Goal: Information Seeking & Learning: Learn about a topic

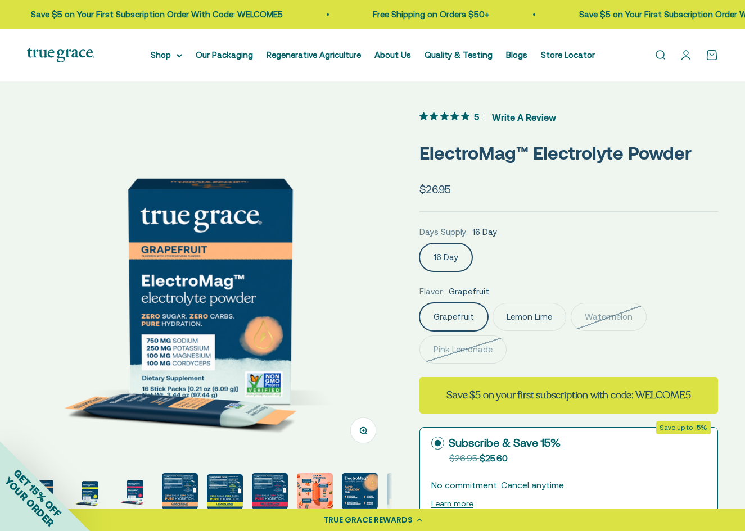
scroll to position [0, 15]
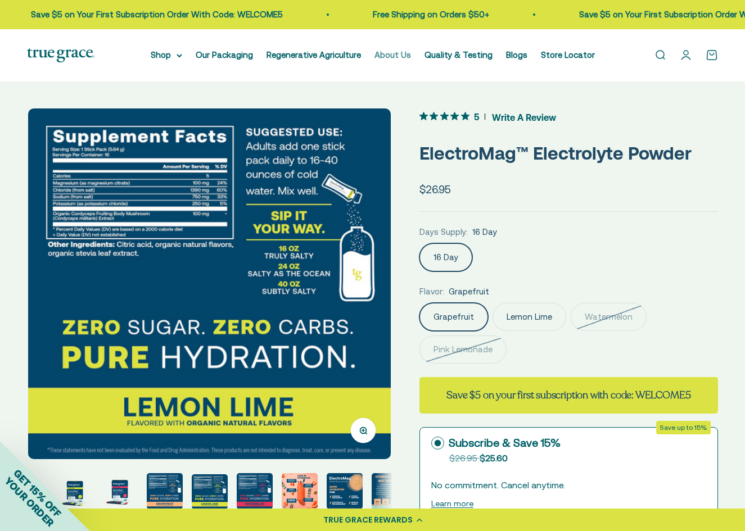
click at [392, 56] on link "About Us" at bounding box center [392, 55] width 37 height 10
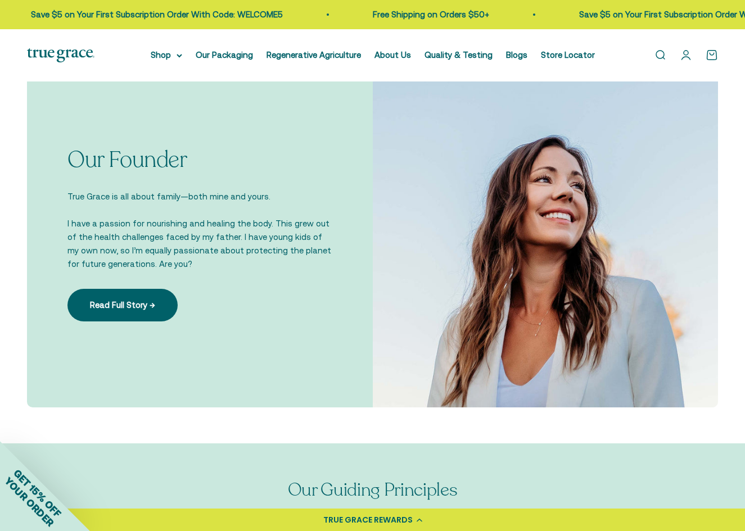
scroll to position [675, 0]
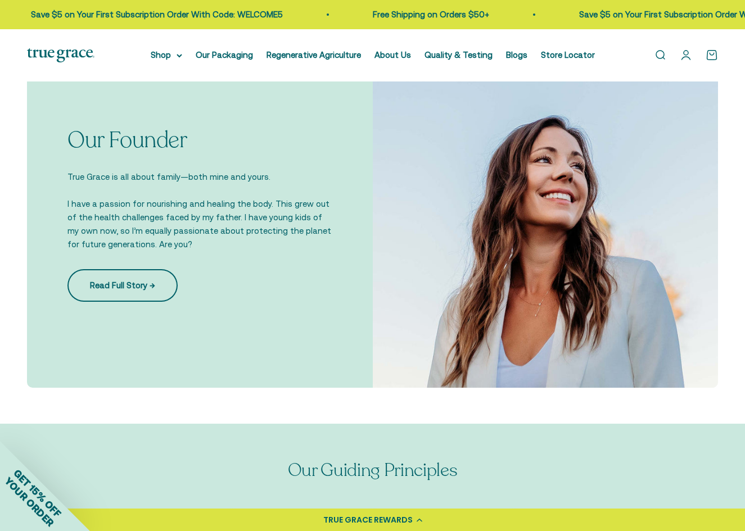
click at [138, 284] on link "Read Full Story →" at bounding box center [122, 285] width 110 height 33
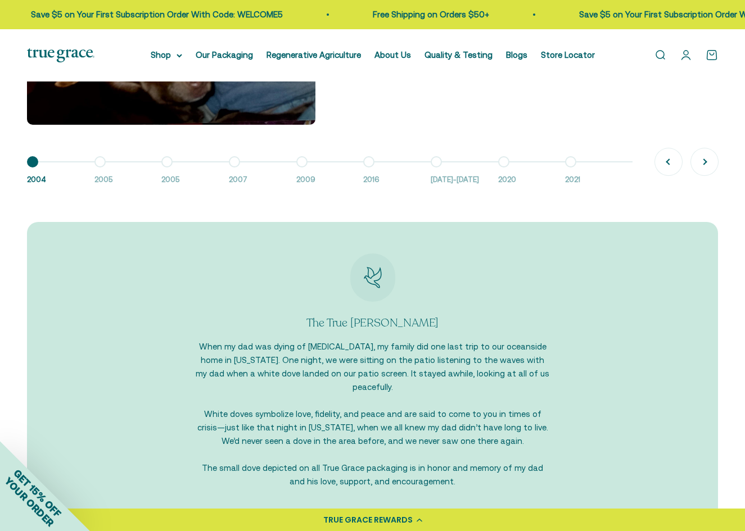
scroll to position [899, 0]
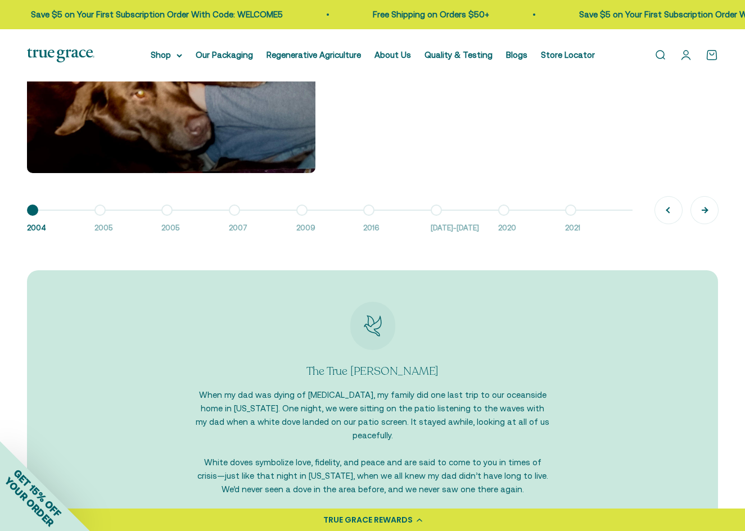
click at [703, 204] on button "Next" at bounding box center [704, 210] width 27 height 27
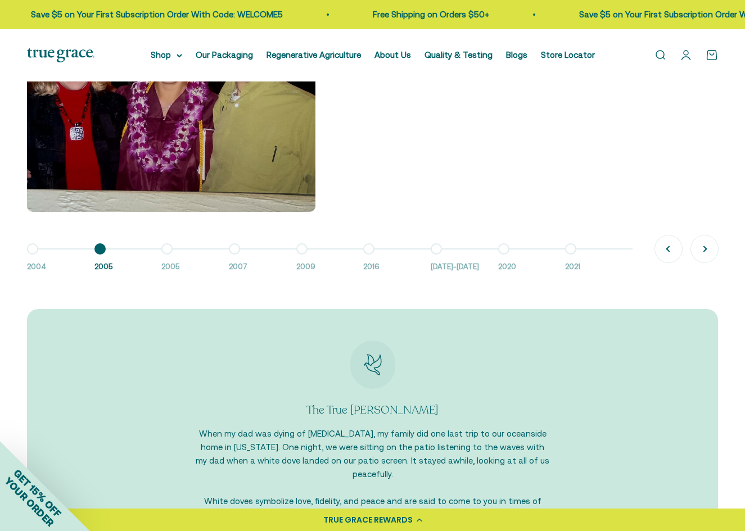
scroll to position [843, 0]
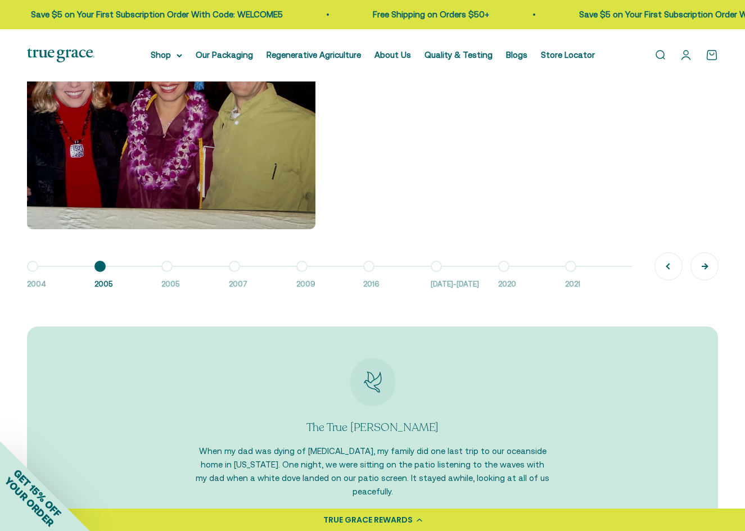
click at [700, 267] on button "Next" at bounding box center [704, 266] width 27 height 27
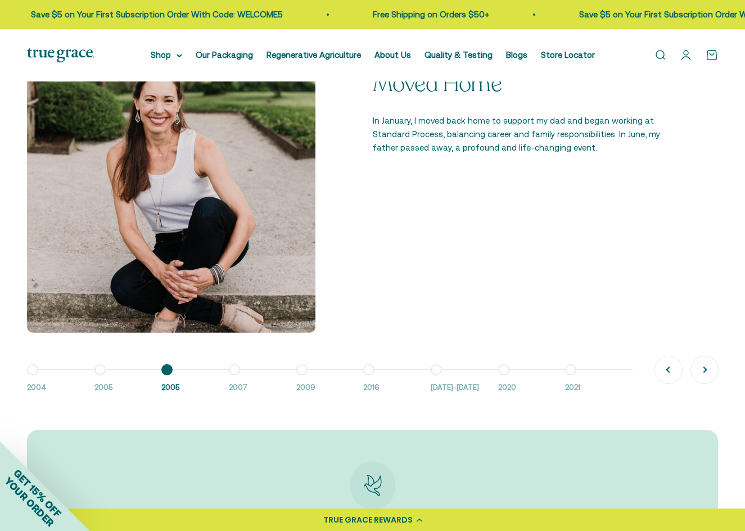
scroll to position [731, 0]
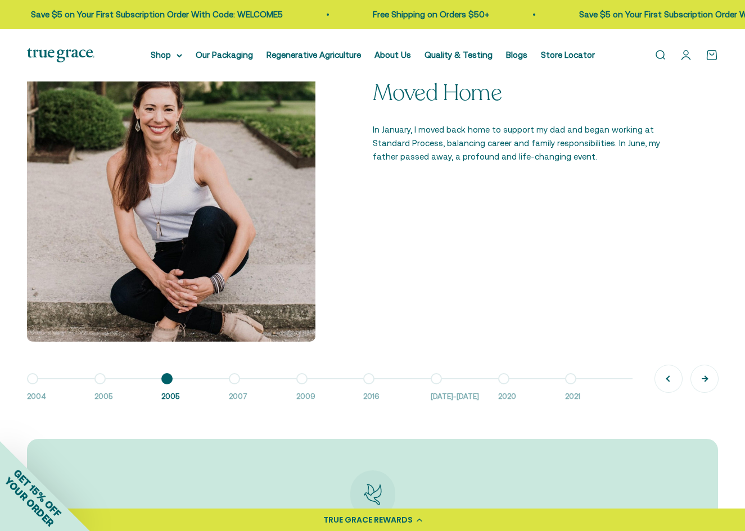
click at [707, 384] on button "Next" at bounding box center [704, 378] width 27 height 27
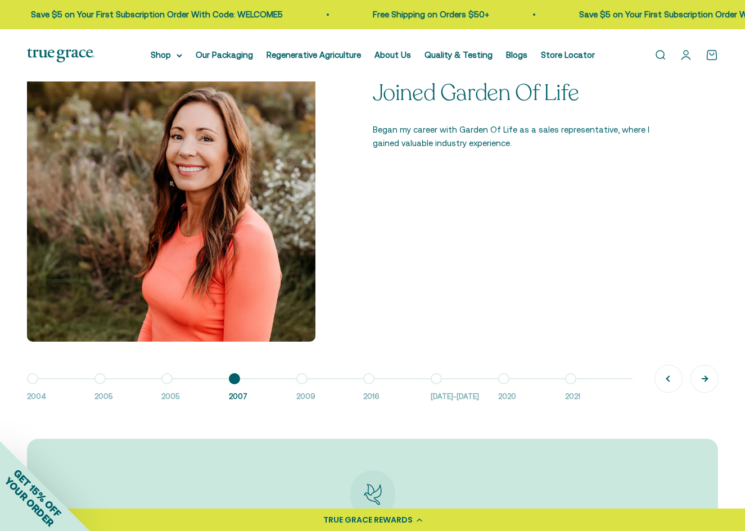
click at [698, 378] on button "Next" at bounding box center [704, 378] width 27 height 27
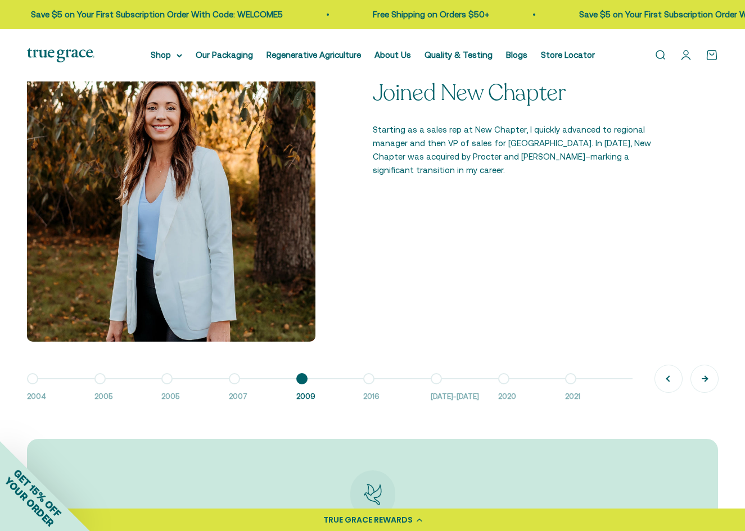
click at [707, 377] on button "Next" at bounding box center [704, 378] width 27 height 27
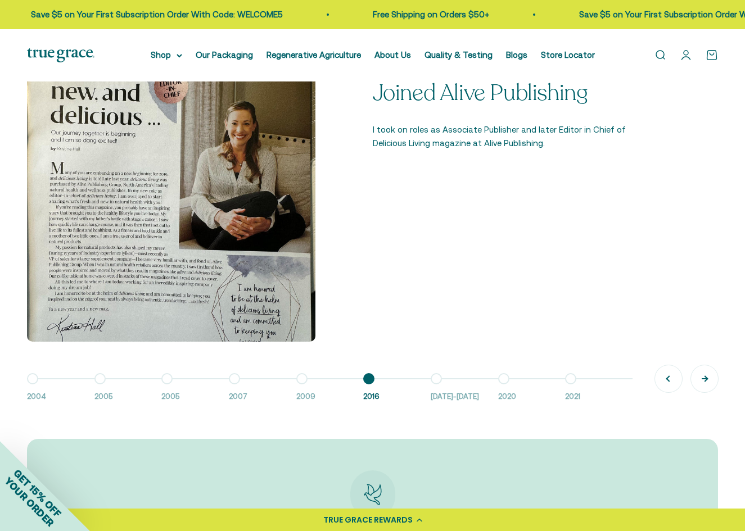
click at [702, 378] on button "Next" at bounding box center [704, 378] width 27 height 27
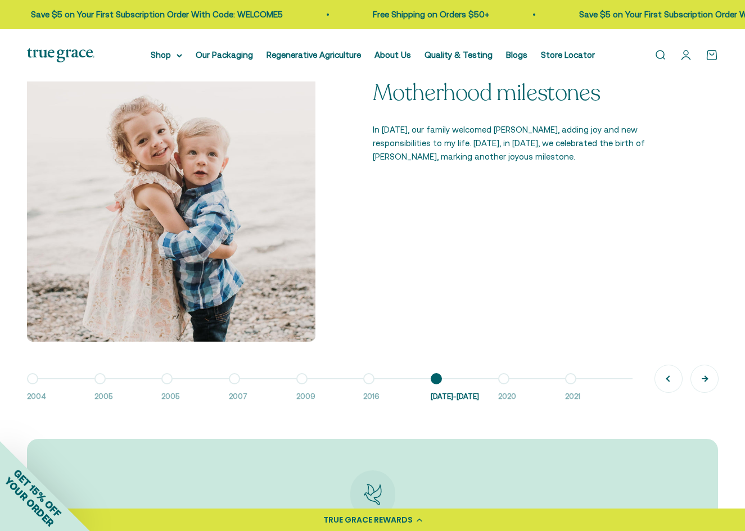
click at [699, 379] on button "Next" at bounding box center [704, 378] width 27 height 27
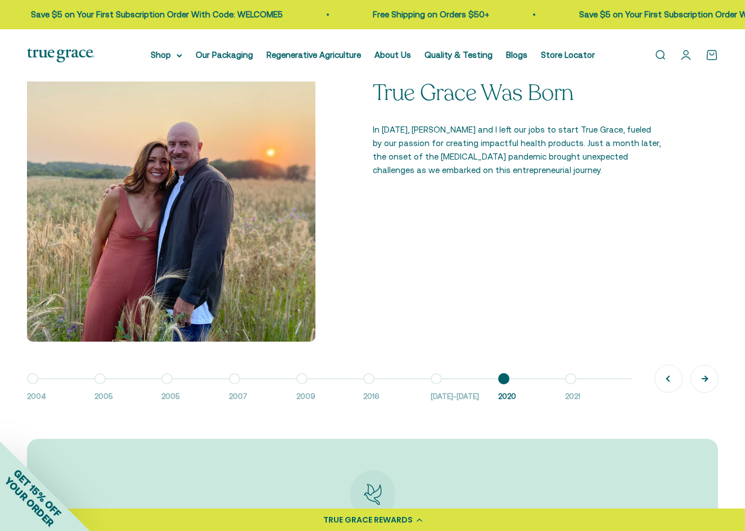
click at [703, 379] on button "Next" at bounding box center [704, 378] width 27 height 27
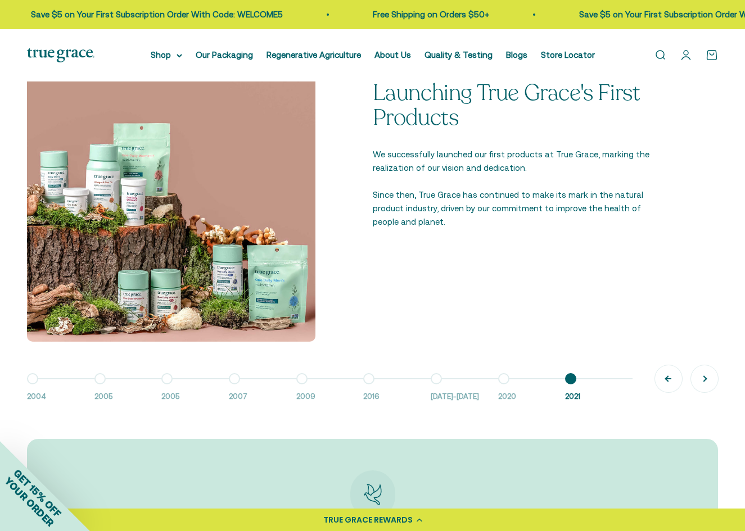
click at [668, 382] on button "Previous" at bounding box center [668, 378] width 27 height 27
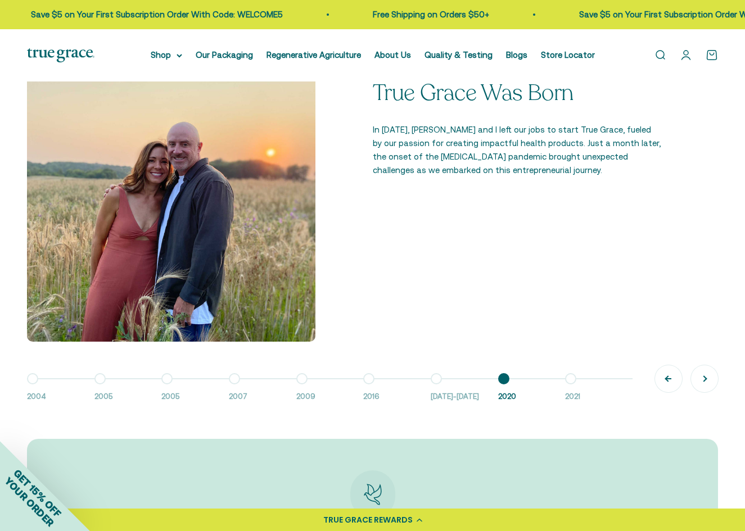
click at [668, 382] on button "Previous" at bounding box center [668, 378] width 27 height 27
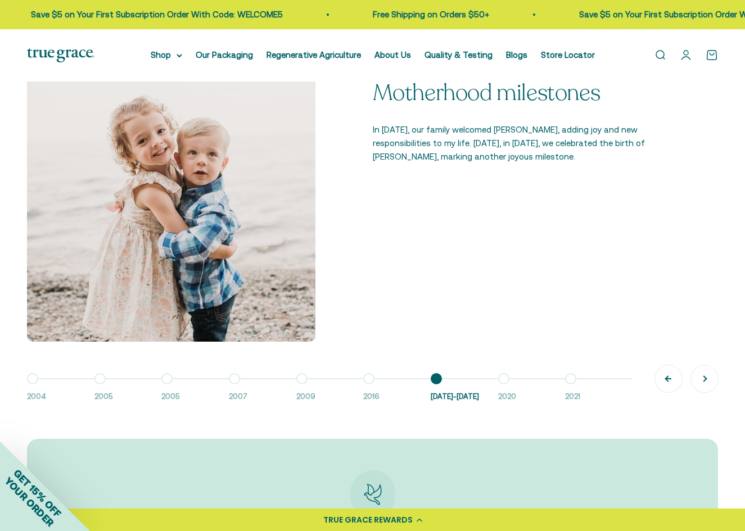
click at [668, 382] on button "Previous" at bounding box center [668, 378] width 27 height 27
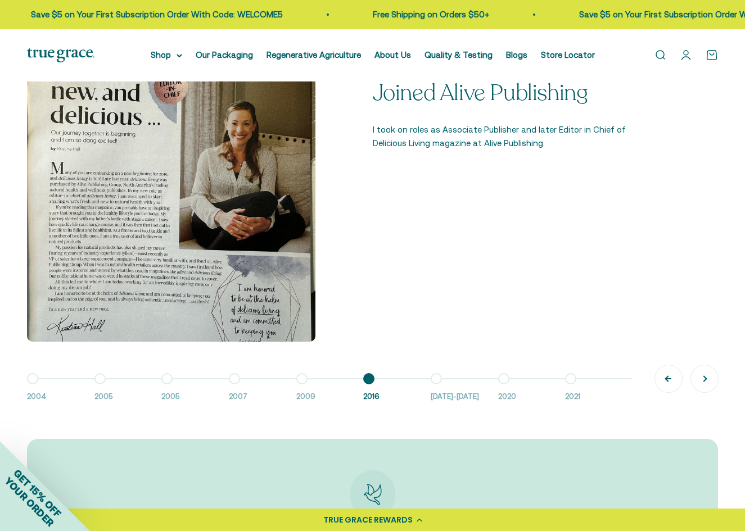
click at [668, 382] on button "Previous" at bounding box center [668, 378] width 27 height 27
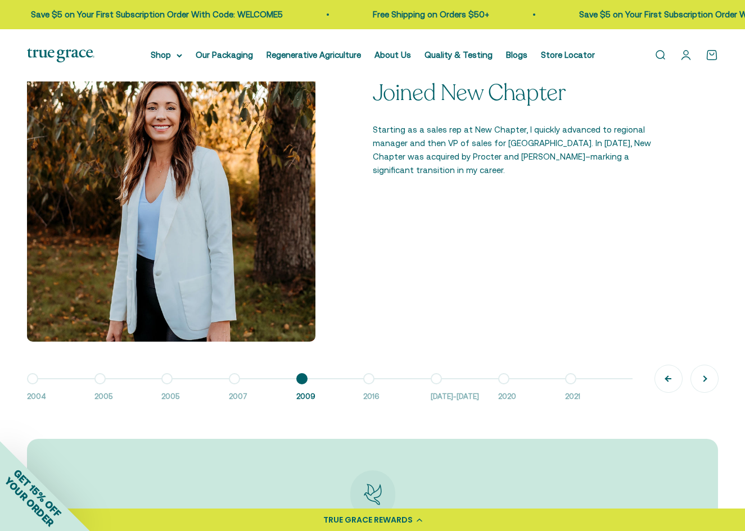
click at [668, 382] on button "Previous" at bounding box center [668, 378] width 27 height 27
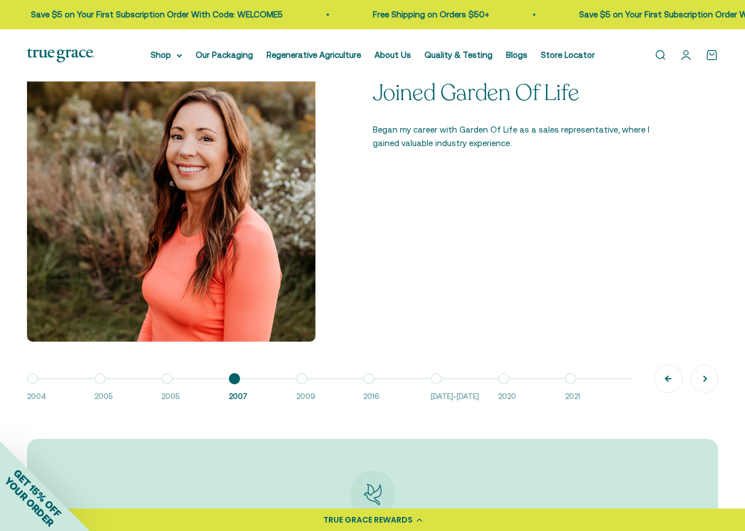
click at [668, 382] on button "Previous" at bounding box center [668, 378] width 27 height 27
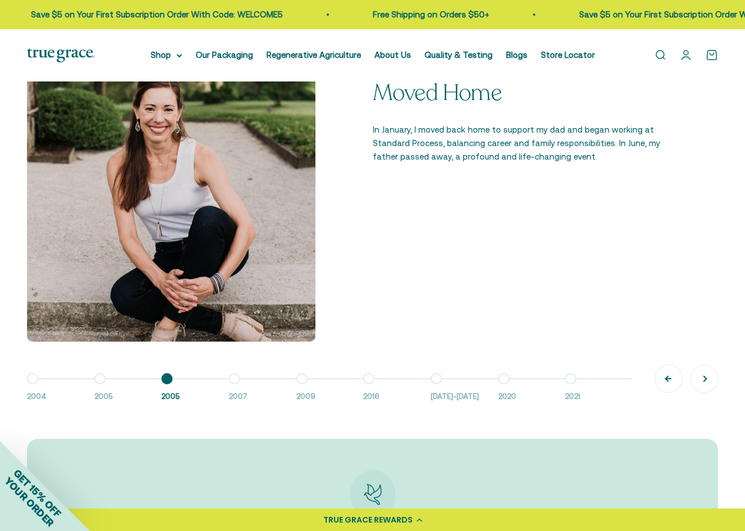
click at [668, 382] on button "Previous" at bounding box center [668, 378] width 27 height 27
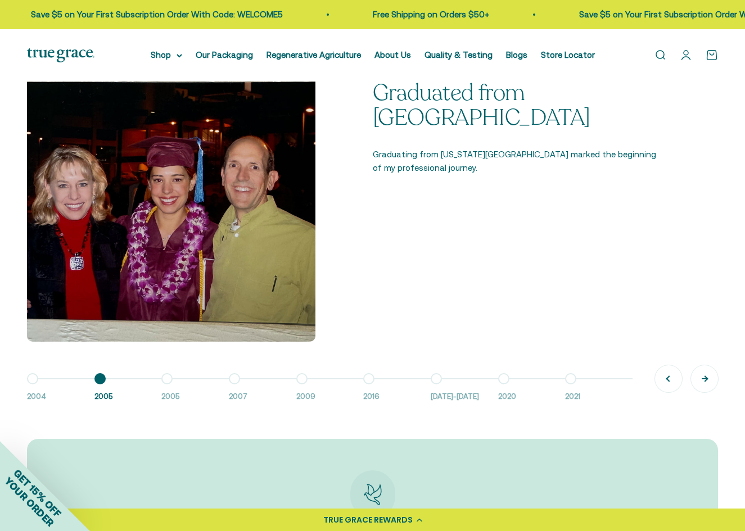
click at [699, 380] on button "Next" at bounding box center [704, 378] width 27 height 27
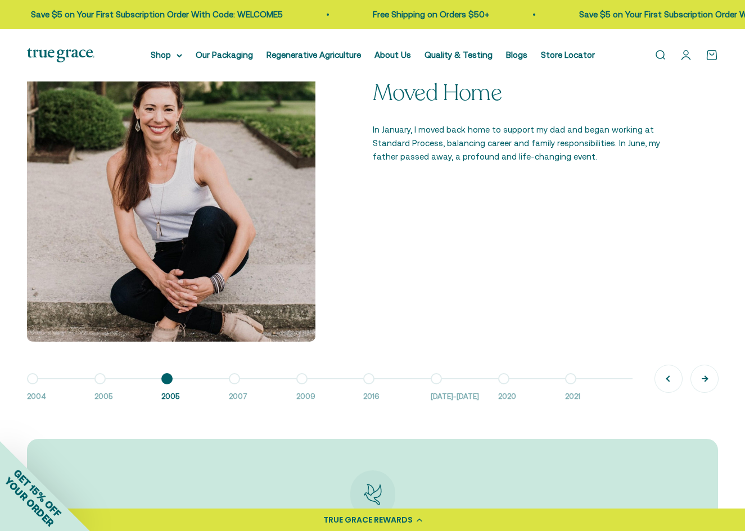
click at [699, 380] on button "Next" at bounding box center [704, 378] width 27 height 27
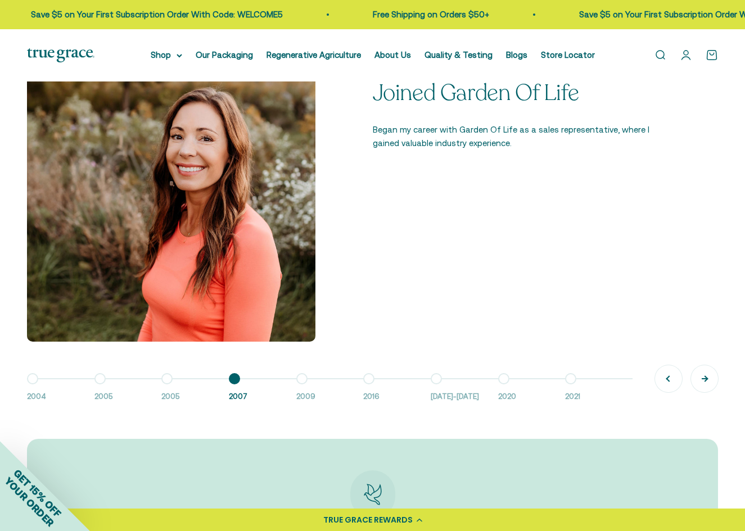
click at [699, 380] on button "Next" at bounding box center [704, 378] width 27 height 27
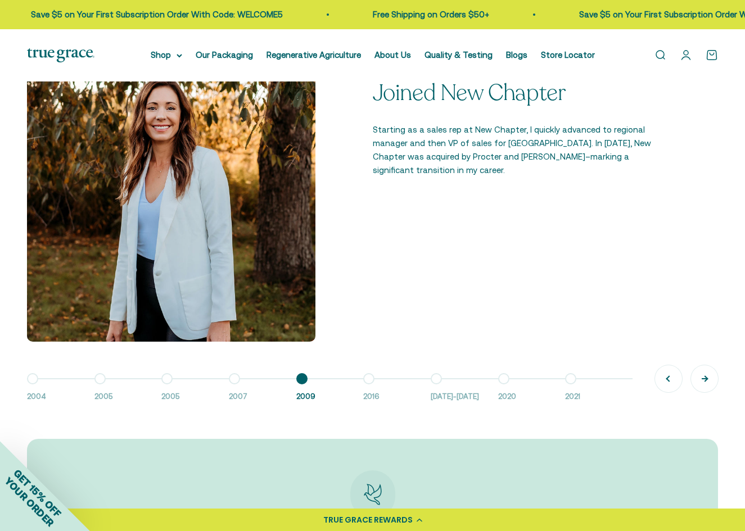
click at [699, 380] on button "Next" at bounding box center [704, 378] width 27 height 27
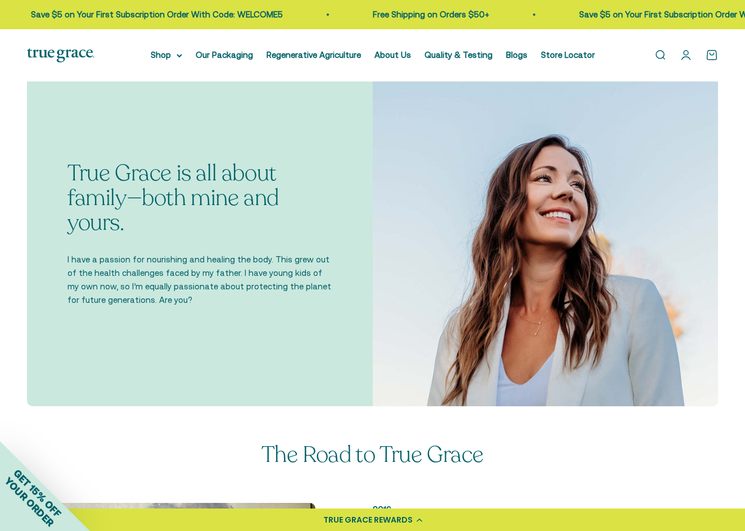
scroll to position [0, 0]
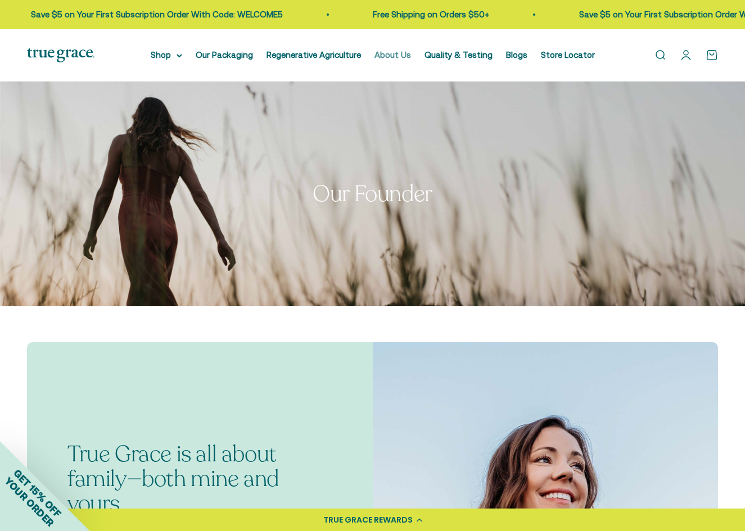
click at [392, 55] on link "About Us" at bounding box center [392, 55] width 37 height 10
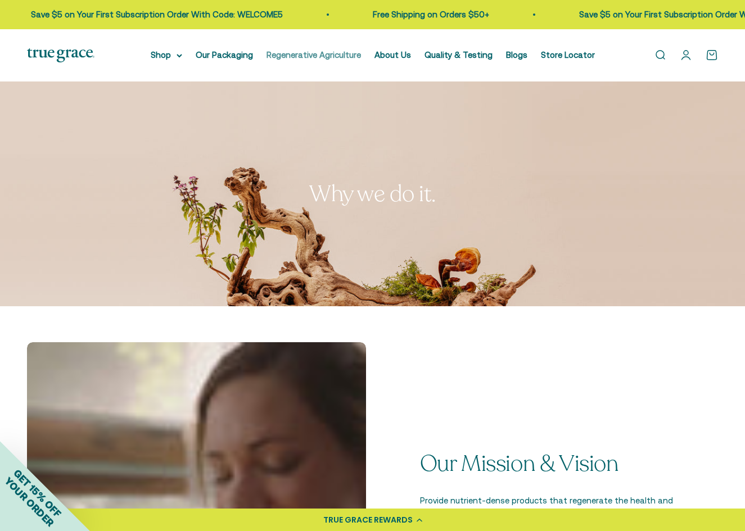
click at [337, 56] on link "Regenerative Agriculture" at bounding box center [313, 55] width 94 height 10
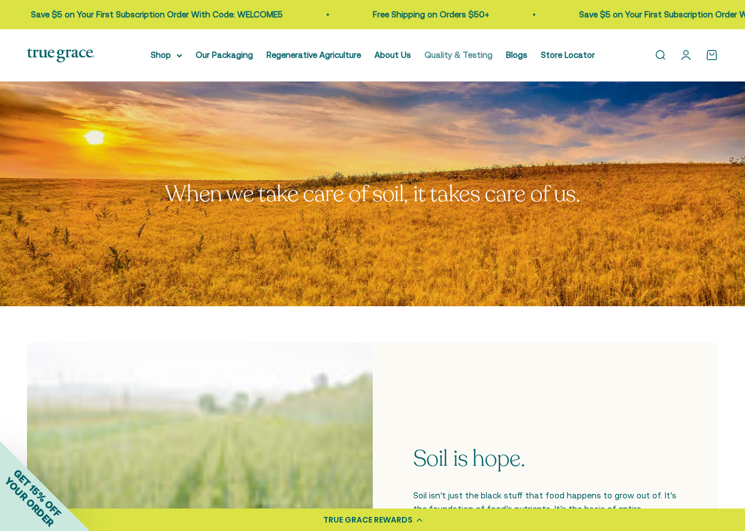
click at [467, 56] on link "Quality & Testing" at bounding box center [458, 55] width 68 height 10
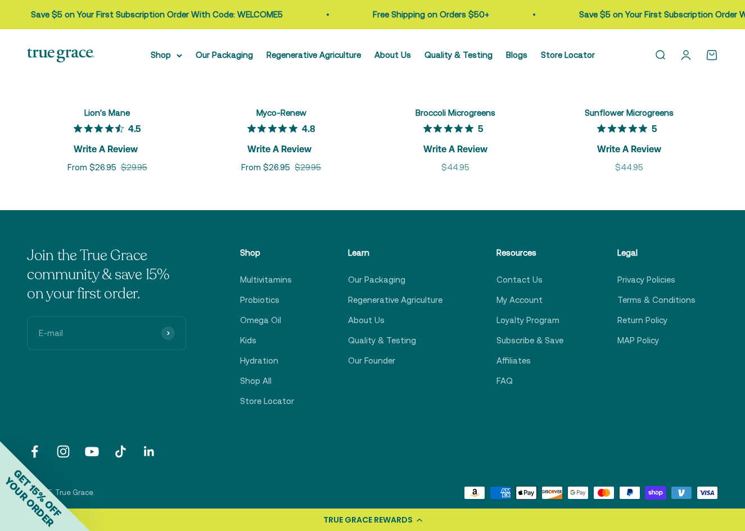
scroll to position [1574, 0]
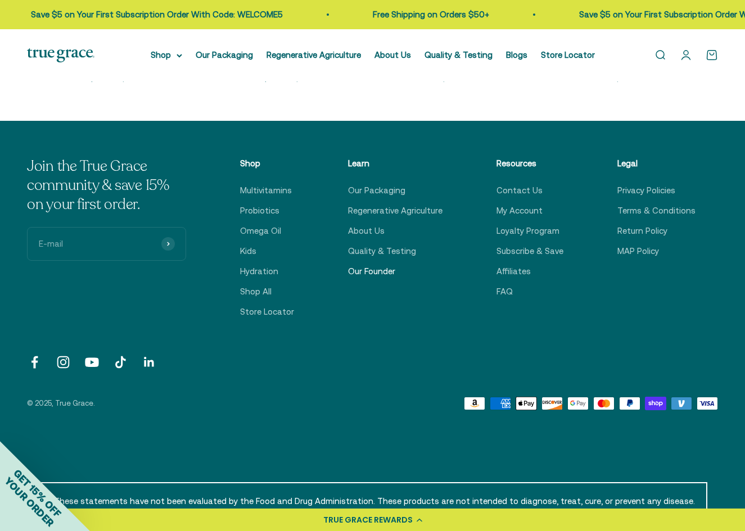
click at [380, 274] on link "Our Founder" at bounding box center [371, 271] width 47 height 13
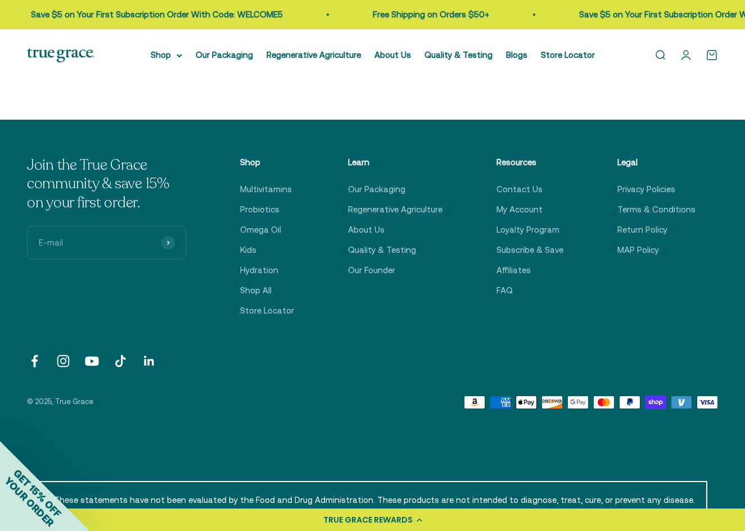
scroll to position [1799, 0]
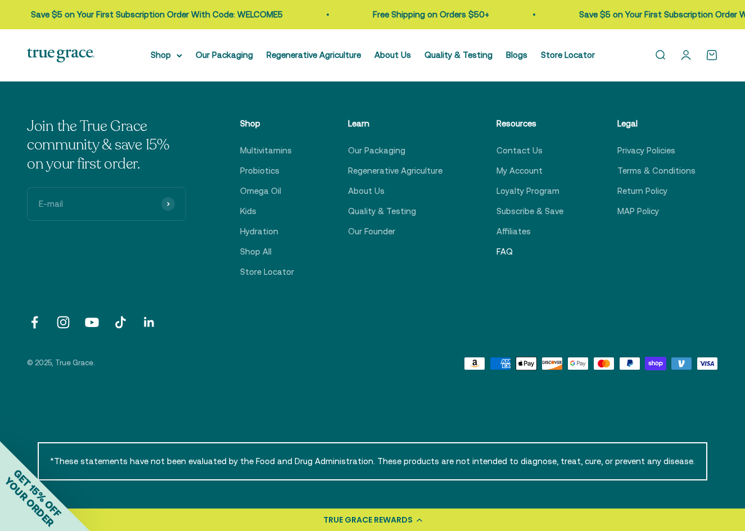
click at [510, 245] on link "FAQ" at bounding box center [504, 251] width 16 height 13
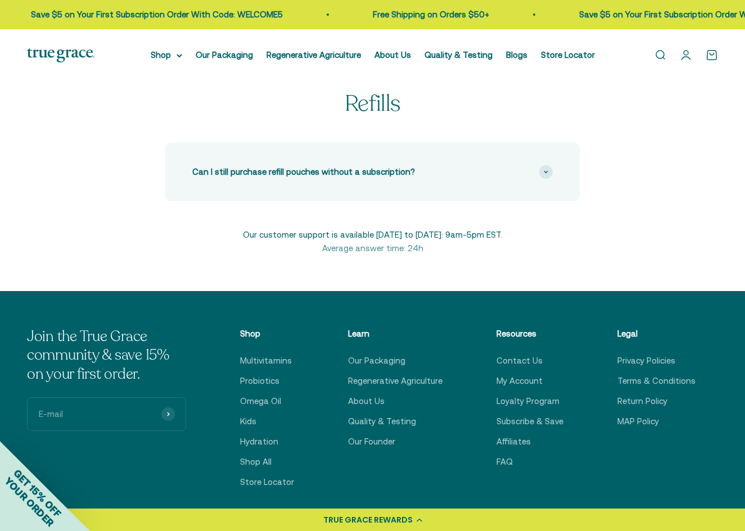
scroll to position [562, 0]
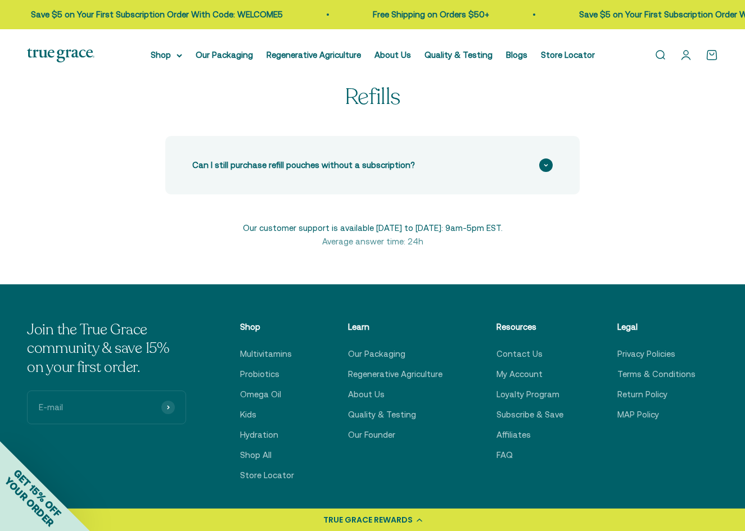
click at [349, 169] on span "Can I still purchase refill pouches without a subscription?" at bounding box center [303, 165] width 223 height 13
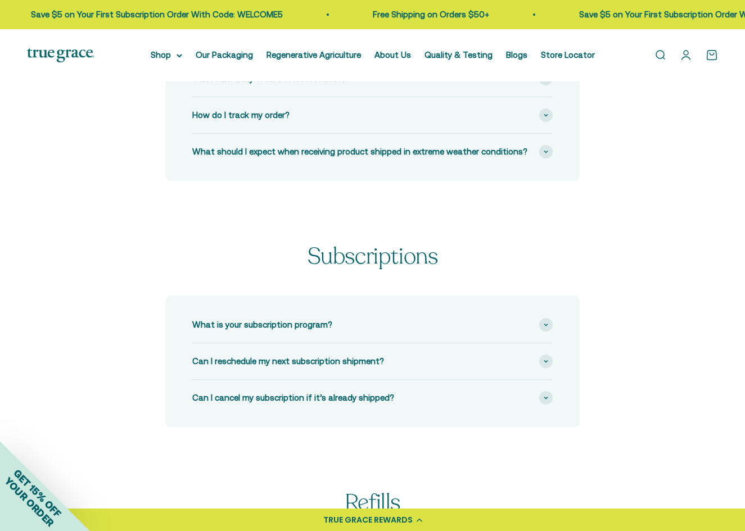
scroll to position [0, 0]
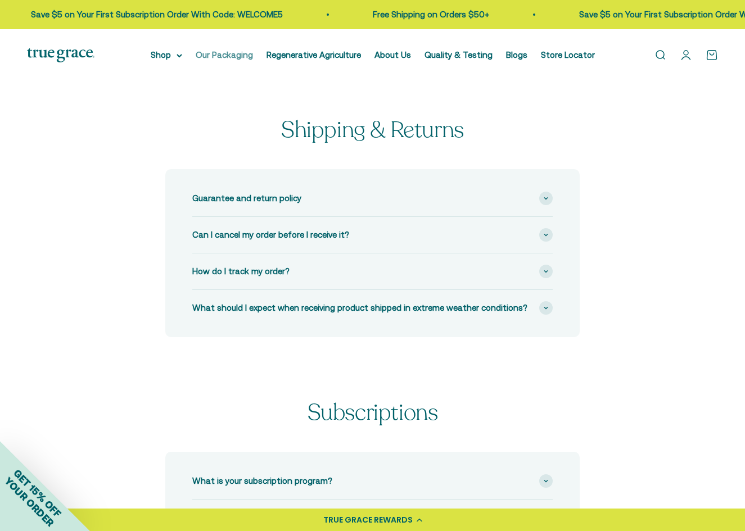
click at [227, 51] on link "Our Packaging" at bounding box center [224, 55] width 57 height 10
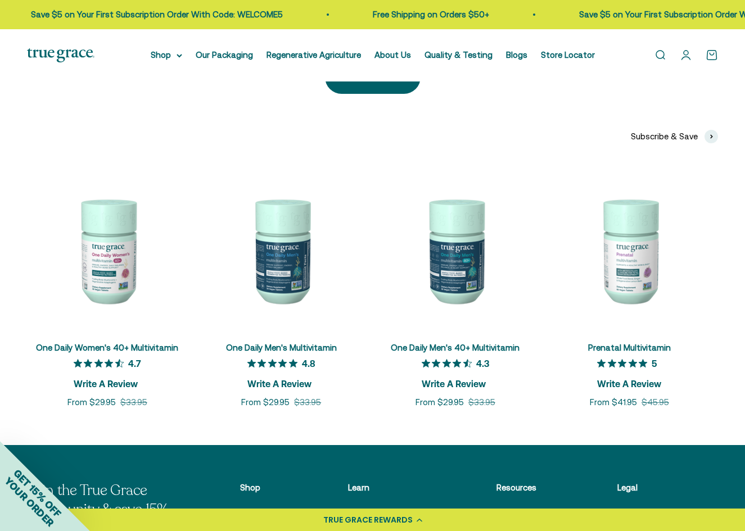
scroll to position [2417, 0]
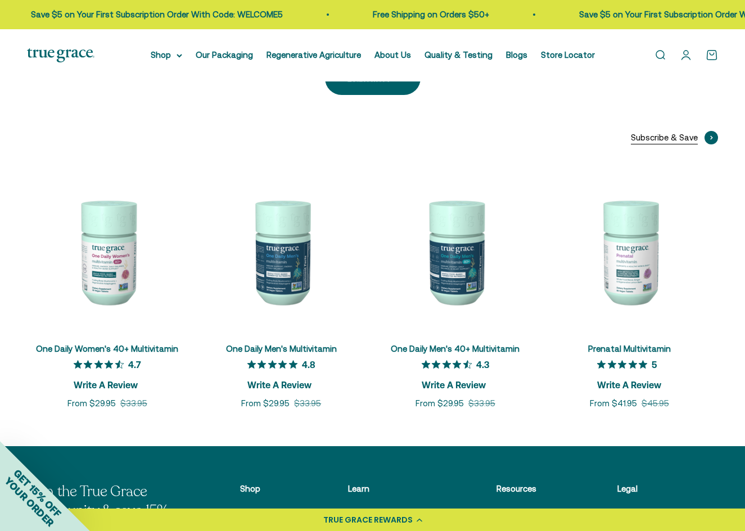
click at [708, 131] on span at bounding box center [710, 137] width 13 height 13
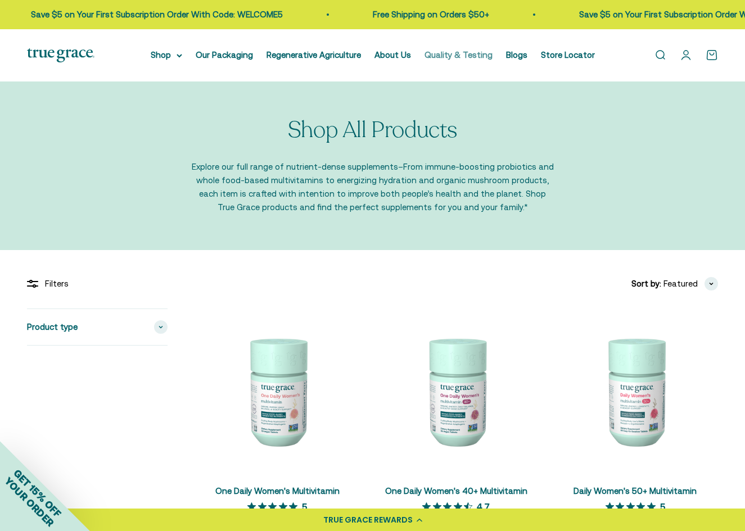
click at [445, 54] on link "Quality & Testing" at bounding box center [458, 55] width 68 height 10
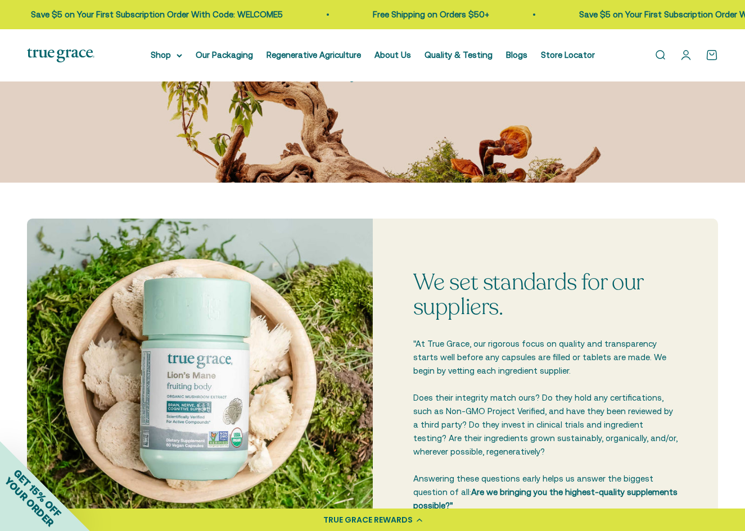
scroll to position [169, 0]
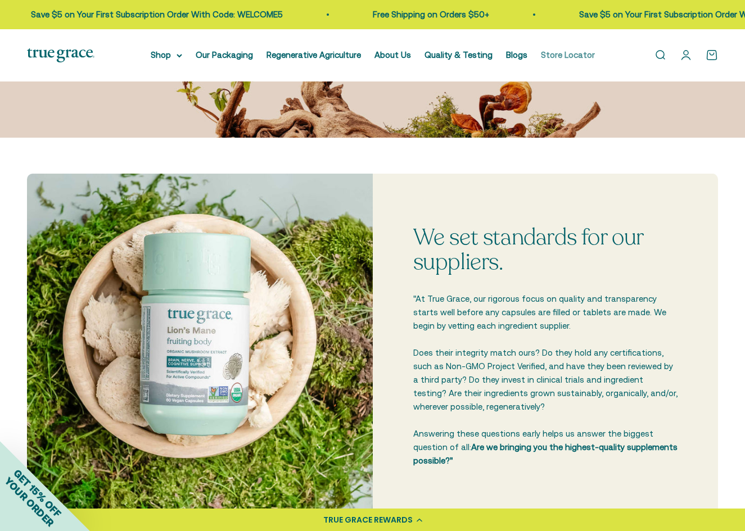
click at [558, 55] on link "Store Locator" at bounding box center [568, 55] width 54 height 10
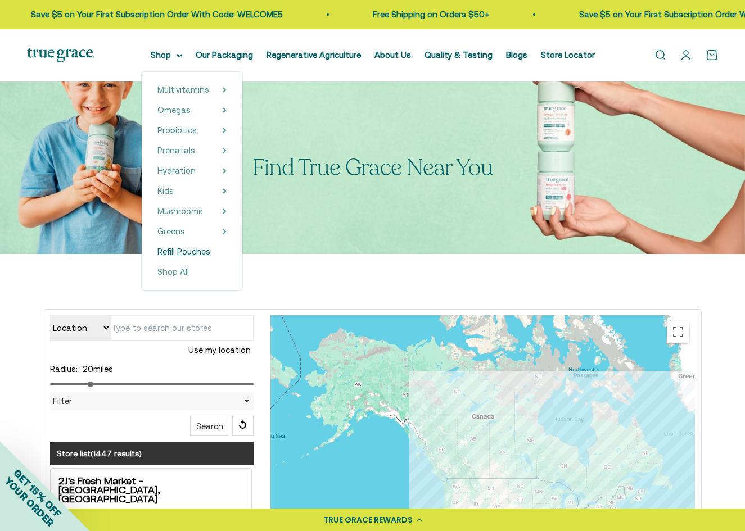
click at [204, 251] on span "Refill Pouches" at bounding box center [183, 252] width 53 height 10
